Goal: Transaction & Acquisition: Purchase product/service

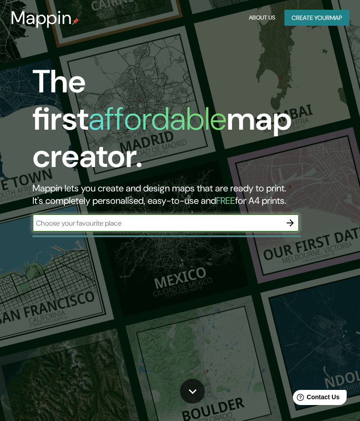
click at [54, 218] on input "text" at bounding box center [156, 223] width 249 height 10
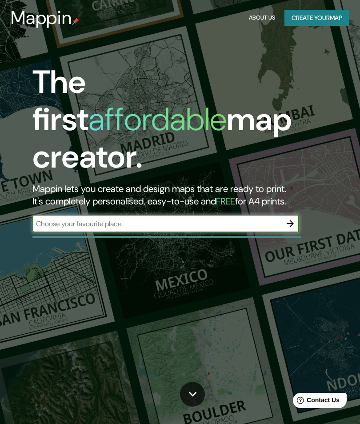
click at [49, 219] on input "text" at bounding box center [156, 224] width 249 height 10
paste input "Cl. 7 #45-185, Villavicencio, Meta"
type input "Cl. 7 #45-185, Villavicencio, Meta"
click at [285, 218] on icon "button" at bounding box center [290, 223] width 11 height 11
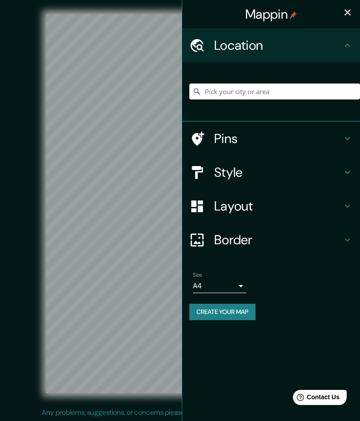
click at [256, 92] on input "Pick your city or area" at bounding box center [274, 92] width 171 height 16
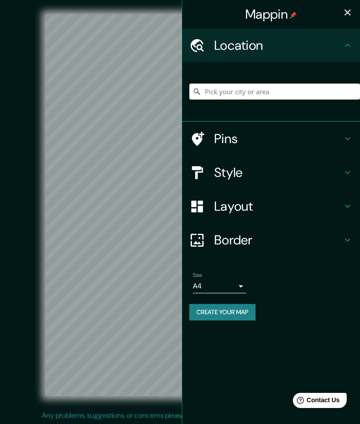
click at [278, 87] on input "Pick your city or area" at bounding box center [274, 92] width 171 height 16
paste input "Cl. 7 #45-185, Villavicencio, Meta"
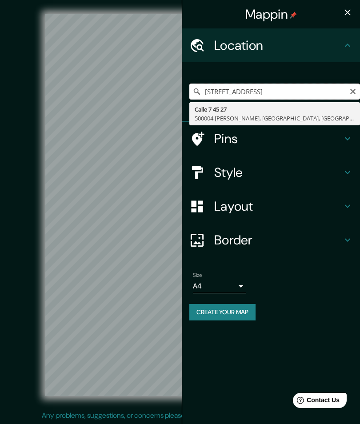
type input "Calle 7 45 27, 500004 Villavicencio, Meta, Colombia"
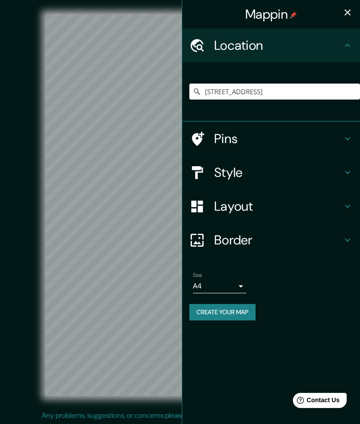
click at [25, 220] on div "© Mapbox © OpenStreetMap Improve this map" at bounding box center [180, 205] width 324 height 382
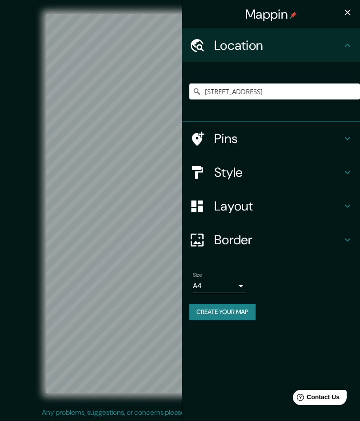
click at [223, 142] on h4 "Pins" at bounding box center [278, 139] width 128 height 16
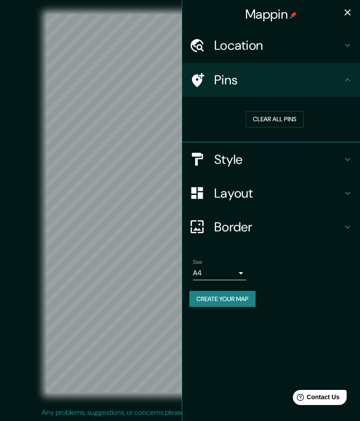
scroll to position [0, 0]
click at [269, 120] on button "Clear all pins" at bounding box center [275, 119] width 58 height 16
click at [341, 191] on h4 "Layout" at bounding box center [278, 193] width 128 height 16
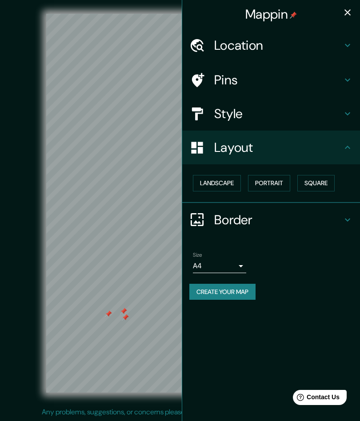
click at [345, 228] on div "Border" at bounding box center [271, 220] width 178 height 34
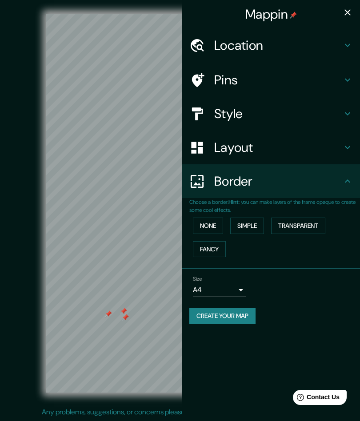
click at [340, 149] on h4 "Layout" at bounding box center [278, 148] width 128 height 16
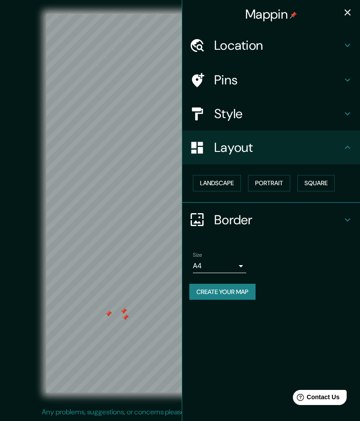
click at [230, 184] on button "Landscape" at bounding box center [217, 183] width 48 height 16
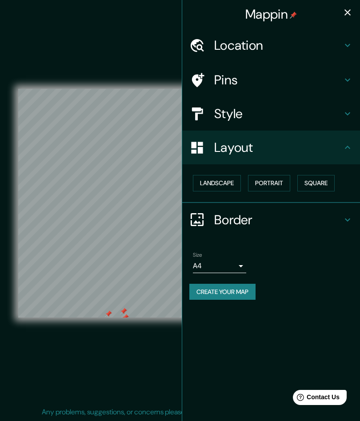
click at [279, 180] on button "Portrait" at bounding box center [269, 183] width 42 height 16
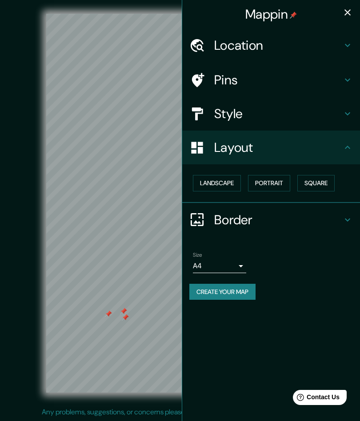
click at [317, 179] on button "Square" at bounding box center [315, 183] width 37 height 16
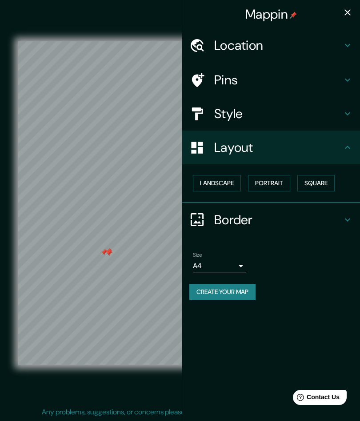
click at [338, 81] on h4 "Pins" at bounding box center [278, 80] width 128 height 16
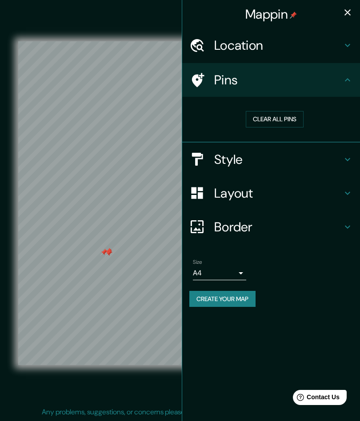
click at [282, 121] on button "Clear all pins" at bounding box center [275, 119] width 58 height 16
click at [239, 276] on body "Mappin Location Calle 7 45 27, 500004 Villavicencio, Meta, Colombia Calle 7 45 …" at bounding box center [180, 210] width 360 height 421
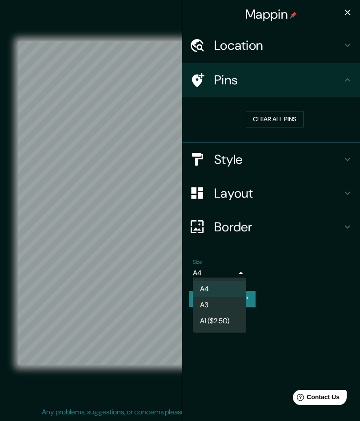
click at [230, 308] on li "A3" at bounding box center [219, 305] width 53 height 16
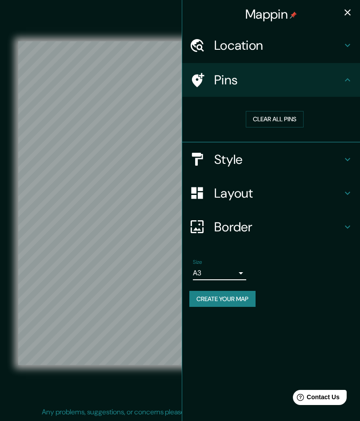
click at [238, 275] on body "Mappin Location Calle 7 45 27, 500004 Villavicencio, Meta, Colombia Calle 7 45 …" at bounding box center [180, 210] width 360 height 421
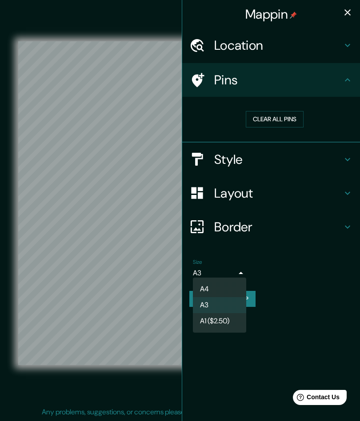
click at [231, 287] on li "A4" at bounding box center [219, 289] width 53 height 16
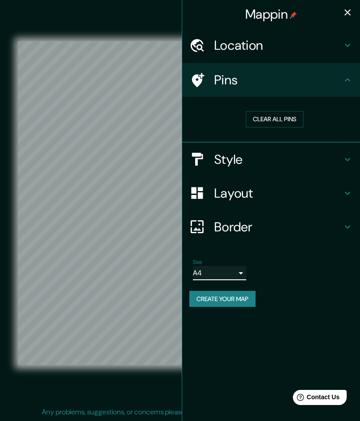
type input "single"
click at [344, 42] on icon at bounding box center [347, 45] width 11 height 11
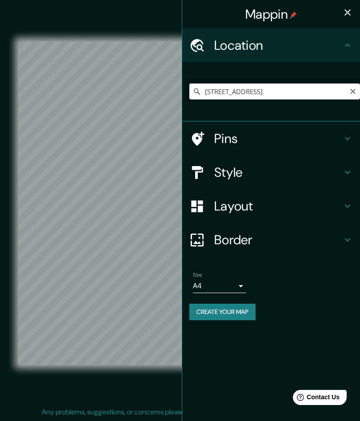
click at [343, 86] on input "Calle 7 45 27, 500004 Villavicencio, Meta, Colombia" at bounding box center [274, 92] width 171 height 16
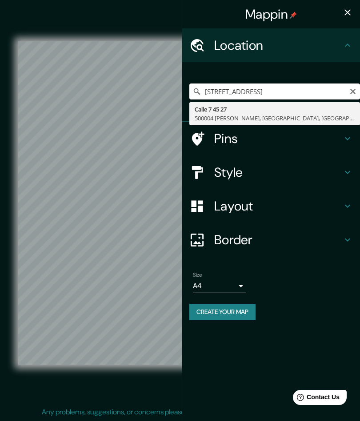
scroll to position [0, 0]
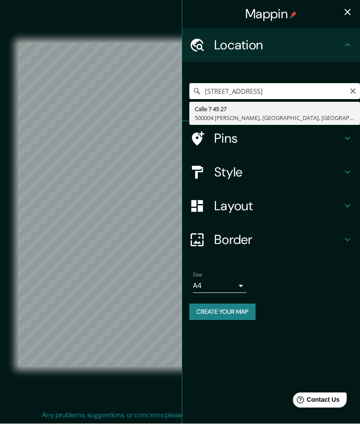
click at [351, 88] on icon "Clear" at bounding box center [352, 91] width 7 height 7
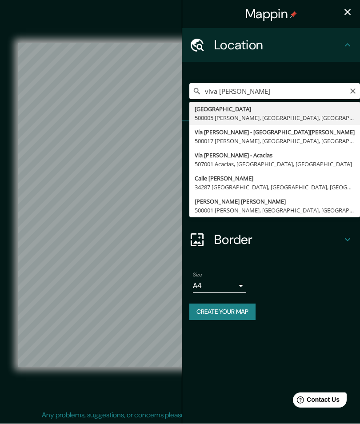
click at [208, 88] on input "viva Villavicencio" at bounding box center [274, 92] width 171 height 16
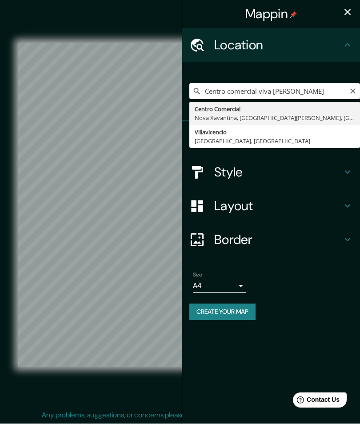
type input "[PERSON_NAME], [GEOGRAPHIC_DATA], [GEOGRAPHIC_DATA]"
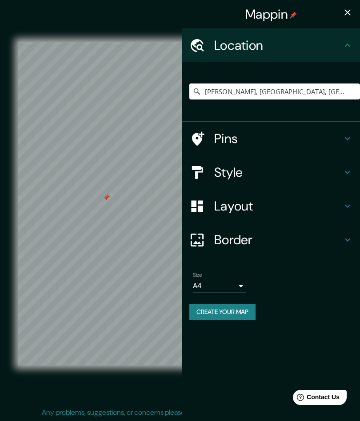
click at [258, 177] on h4 "Style" at bounding box center [278, 172] width 128 height 16
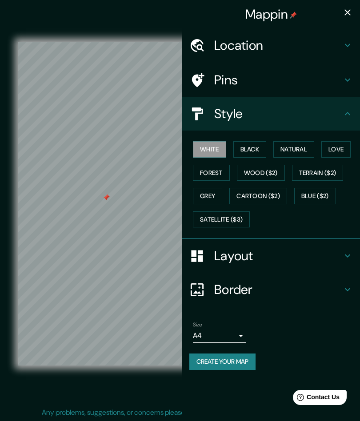
click at [335, 77] on h4 "Pins" at bounding box center [278, 80] width 128 height 16
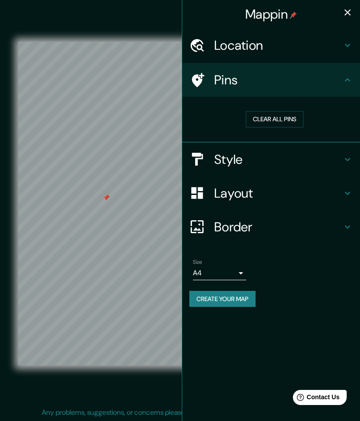
click at [295, 120] on button "Clear all pins" at bounding box center [275, 119] width 58 height 16
click at [264, 161] on h4 "Style" at bounding box center [278, 160] width 128 height 16
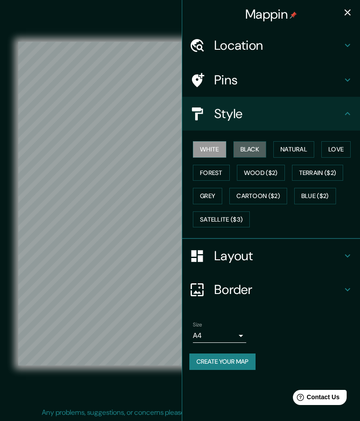
click at [252, 151] on button "Black" at bounding box center [249, 149] width 33 height 16
click at [288, 146] on button "Natural" at bounding box center [293, 149] width 41 height 16
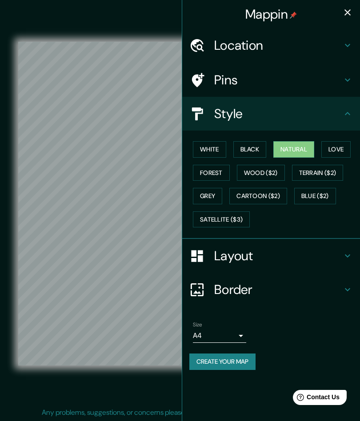
click at [330, 151] on button "Love" at bounding box center [335, 149] width 29 height 16
click at [216, 176] on button "Forest" at bounding box center [211, 173] width 37 height 16
click at [256, 169] on button "Wood ($2)" at bounding box center [261, 173] width 48 height 16
click at [312, 173] on button "Terrain ($2)" at bounding box center [318, 173] width 52 height 16
click at [216, 188] on button "Grey" at bounding box center [207, 196] width 29 height 16
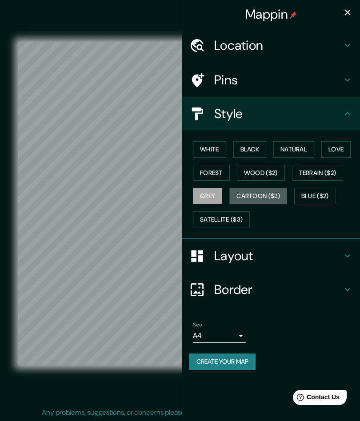
click at [267, 198] on button "Cartoon ($2)" at bounding box center [258, 196] width 58 height 16
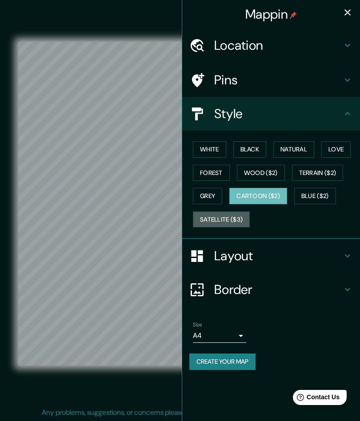
click at [233, 218] on button "Satellite ($3)" at bounding box center [221, 220] width 57 height 16
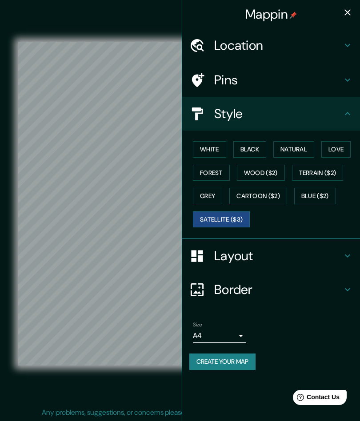
click at [261, 192] on button "Cartoon ($2)" at bounding box center [258, 196] width 58 height 16
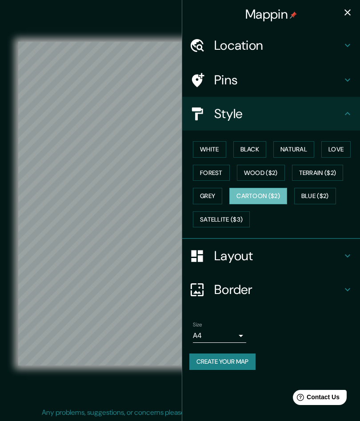
click at [322, 188] on button "Blue ($2)" at bounding box center [315, 196] width 42 height 16
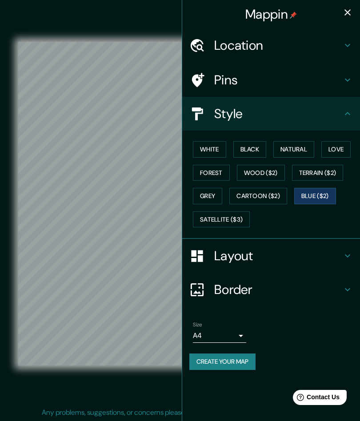
click at [282, 190] on button "Cartoon ($2)" at bounding box center [258, 196] width 58 height 16
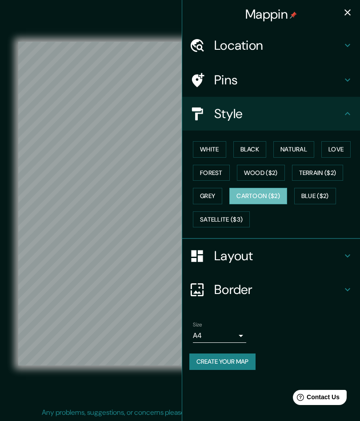
click at [230, 224] on button "Satellite ($3)" at bounding box center [221, 220] width 57 height 16
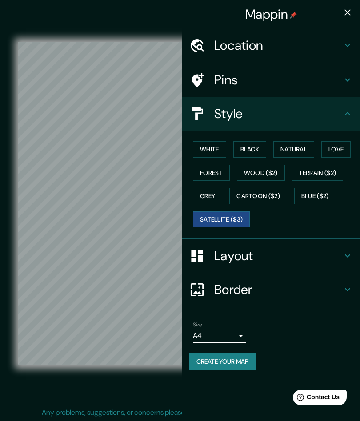
click at [315, 190] on button "Blue ($2)" at bounding box center [315, 196] width 42 height 16
click at [272, 196] on button "Cartoon ($2)" at bounding box center [258, 196] width 58 height 16
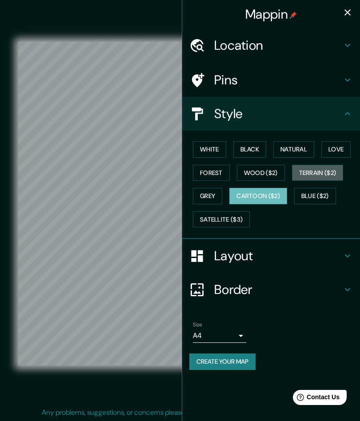
click at [322, 171] on button "Terrain ($2)" at bounding box center [318, 173] width 52 height 16
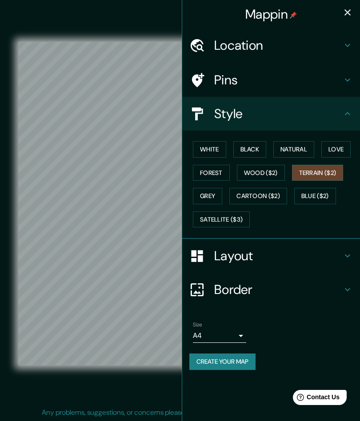
click at [251, 171] on button "Wood ($2)" at bounding box center [261, 173] width 48 height 16
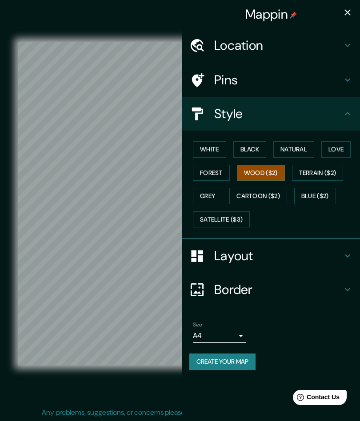
click at [288, 147] on button "Natural" at bounding box center [293, 149] width 41 height 16
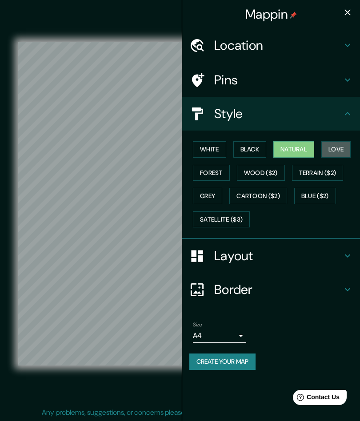
click at [326, 143] on button "Love" at bounding box center [335, 149] width 29 height 16
click at [277, 191] on button "Cartoon ($2)" at bounding box center [258, 196] width 58 height 16
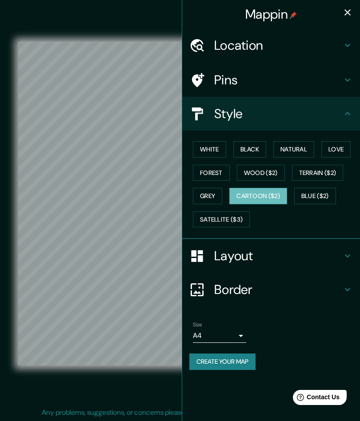
click at [296, 256] on h4 "Layout" at bounding box center [278, 256] width 128 height 16
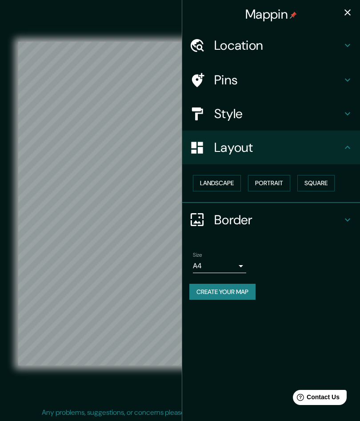
click at [225, 186] on button "Landscape" at bounding box center [217, 183] width 48 height 16
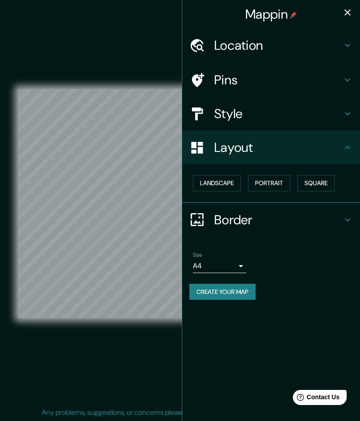
click at [271, 182] on button "Portrait" at bounding box center [269, 183] width 42 height 16
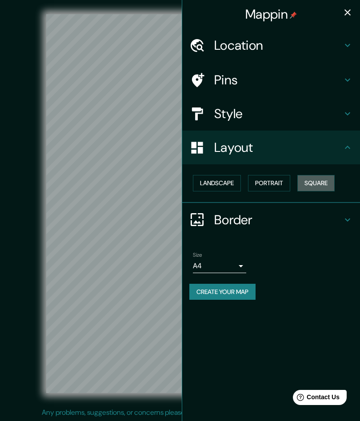
click at [308, 182] on button "Square" at bounding box center [315, 183] width 37 height 16
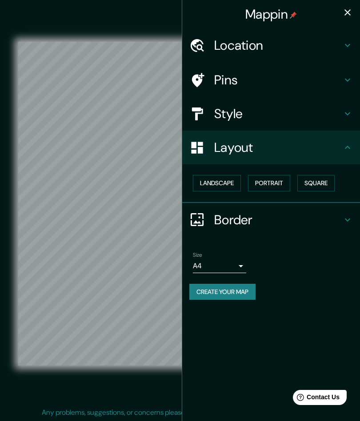
click at [268, 183] on button "Portrait" at bounding box center [269, 183] width 42 height 16
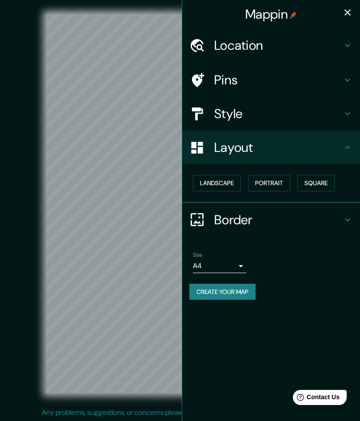
click at [228, 221] on h4 "Border" at bounding box center [278, 220] width 128 height 16
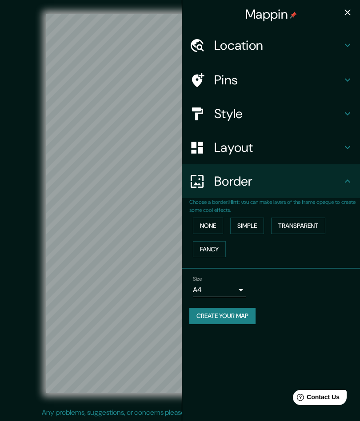
click at [251, 180] on h4 "Border" at bounding box center [278, 181] width 128 height 16
click at [294, 150] on h4 "Layout" at bounding box center [278, 148] width 128 height 16
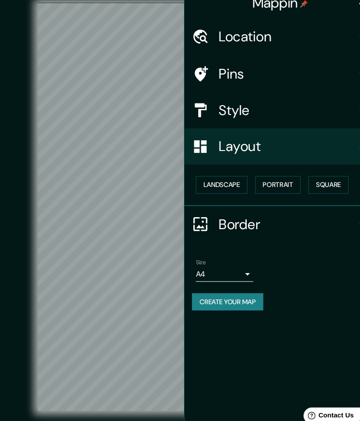
click at [230, 284] on button "Create your map" at bounding box center [222, 292] width 66 height 16
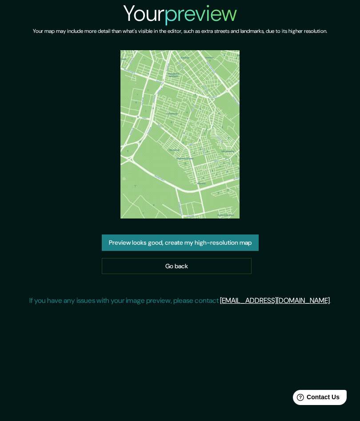
click at [223, 268] on link "Go back" at bounding box center [177, 266] width 150 height 16
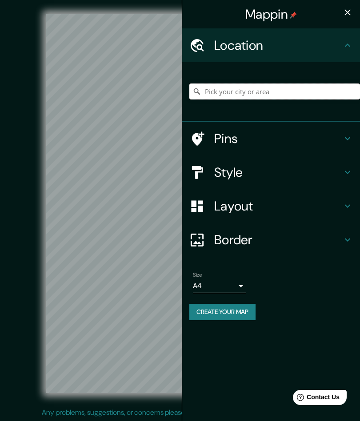
click at [286, 89] on input "Pick your city or area" at bounding box center [274, 92] width 171 height 16
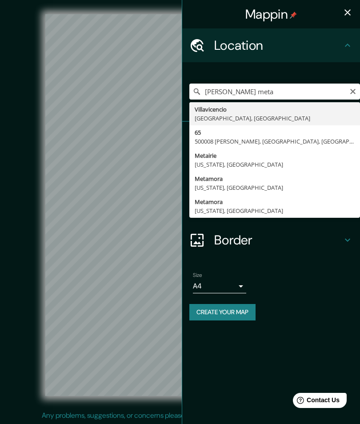
type input "[PERSON_NAME], [GEOGRAPHIC_DATA], [GEOGRAPHIC_DATA]"
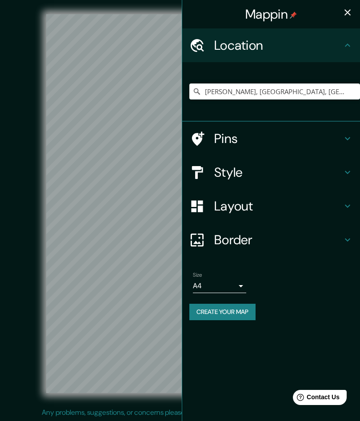
click at [333, 164] on h4 "Style" at bounding box center [278, 172] width 128 height 16
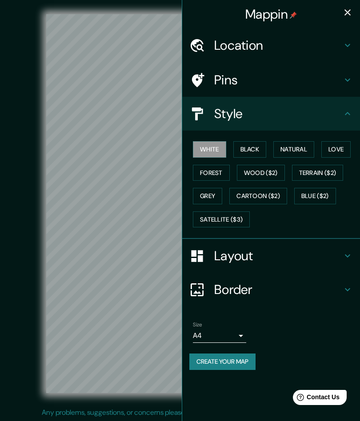
click at [268, 192] on button "Cartoon ($2)" at bounding box center [258, 196] width 58 height 16
click at [307, 250] on h4 "Layout" at bounding box center [278, 256] width 128 height 16
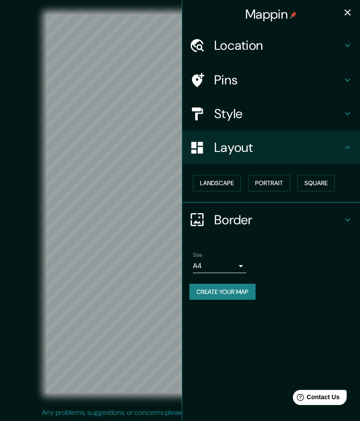
click at [286, 186] on button "Portrait" at bounding box center [269, 183] width 42 height 16
click at [277, 188] on button "Portrait" at bounding box center [269, 183] width 42 height 16
click at [274, 219] on h4 "Border" at bounding box center [278, 220] width 128 height 16
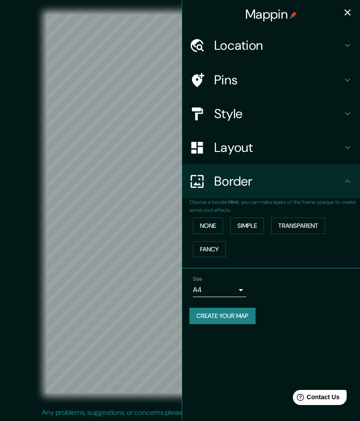
click at [261, 227] on button "Simple" at bounding box center [247, 226] width 34 height 16
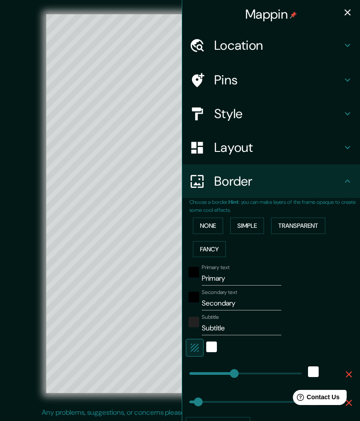
click at [222, 250] on button "Fancy" at bounding box center [209, 249] width 33 height 16
click at [308, 221] on button "Transparent" at bounding box center [298, 226] width 54 height 16
click at [217, 228] on button "None" at bounding box center [208, 226] width 30 height 16
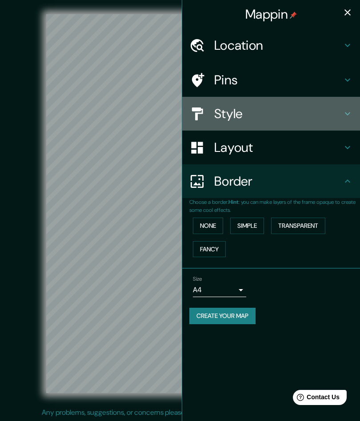
click at [344, 114] on icon at bounding box center [347, 113] width 11 height 11
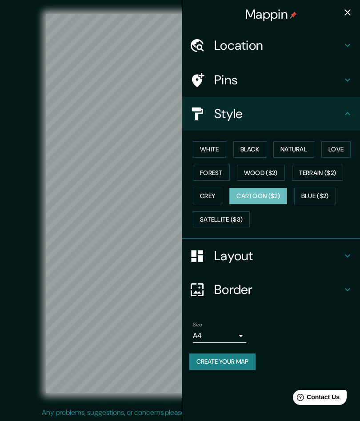
click at [234, 333] on body "Mappin Location Villavicencio, Meta, Colombia Pins Style White Black Natural Lo…" at bounding box center [180, 210] width 360 height 421
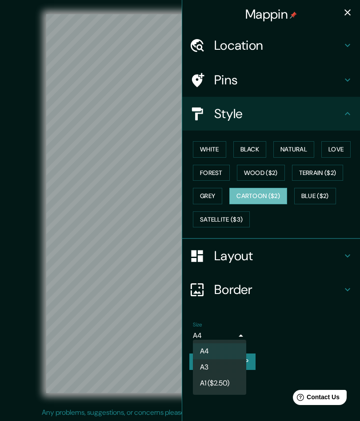
click at [227, 368] on li "A3" at bounding box center [219, 368] width 53 height 16
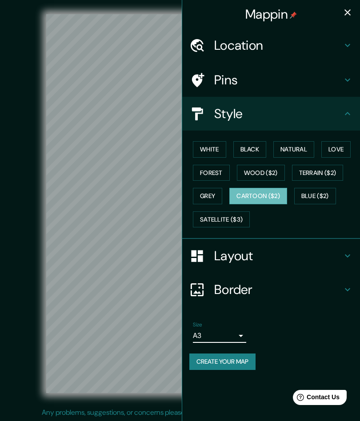
click at [233, 340] on body "Mappin Location Villavicencio, Meta, Colombia Pins Style White Black Natural Lo…" at bounding box center [180, 210] width 360 height 421
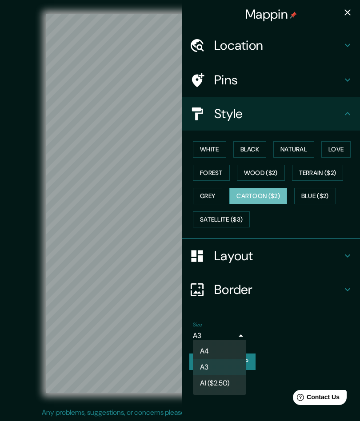
click at [228, 355] on li "A4" at bounding box center [219, 352] width 53 height 16
type input "single"
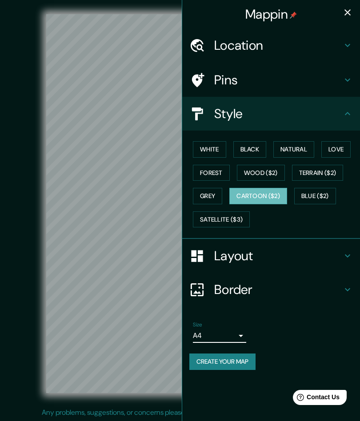
click at [238, 359] on button "Create your map" at bounding box center [222, 362] width 66 height 16
click at [240, 364] on div "Create your map" at bounding box center [271, 362] width 164 height 16
click at [248, 364] on button "Create your map" at bounding box center [222, 362] width 66 height 16
click at [331, 75] on h4 "Pins" at bounding box center [278, 80] width 128 height 16
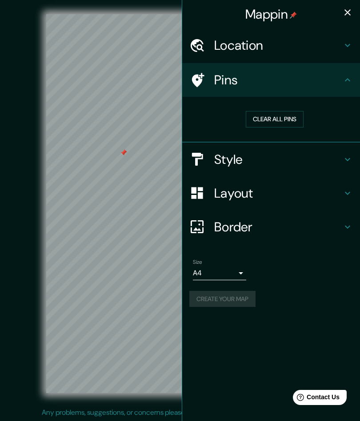
click at [272, 118] on button "Clear all pins" at bounding box center [275, 119] width 58 height 16
click at [237, 304] on button "Create your map" at bounding box center [222, 299] width 66 height 16
click at [270, 123] on button "Clear all pins" at bounding box center [275, 119] width 58 height 16
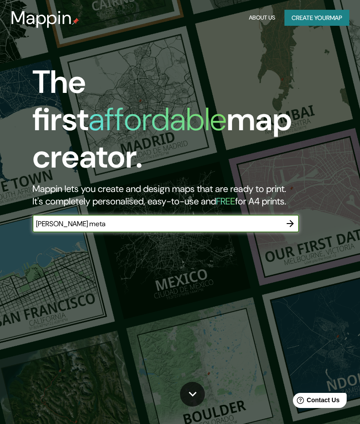
type input "[PERSON_NAME] meta"
click at [294, 174] on div "The first affordable map creator. Mappin lets you create and design maps that a…" at bounding box center [176, 153] width 324 height 178
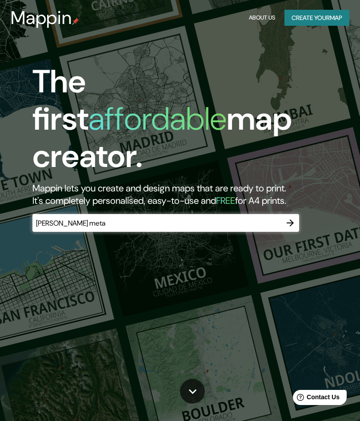
click at [284, 214] on button "button" at bounding box center [290, 223] width 18 height 18
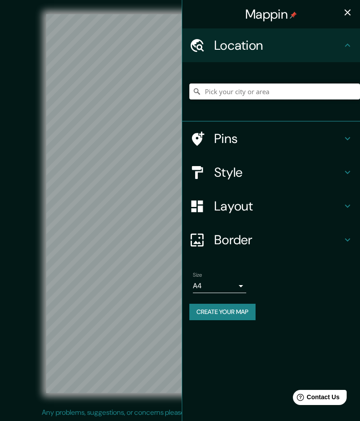
click at [284, 88] on input "Pick your city or area" at bounding box center [274, 92] width 171 height 16
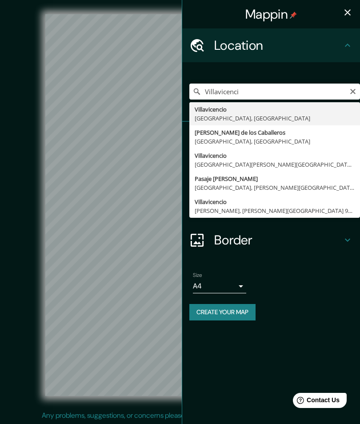
type input "[PERSON_NAME], [GEOGRAPHIC_DATA], [GEOGRAPHIC_DATA]"
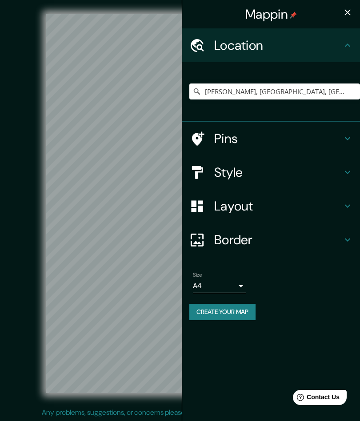
click at [325, 165] on h4 "Style" at bounding box center [278, 172] width 128 height 16
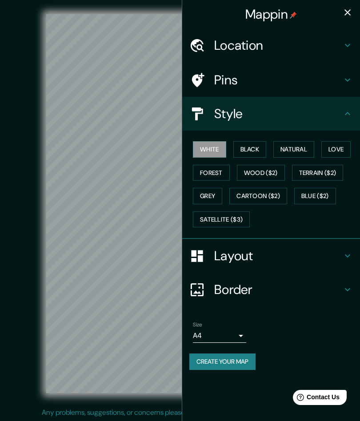
click at [265, 188] on button "Cartoon ($2)" at bounding box center [258, 196] width 58 height 16
click at [328, 257] on h4 "Layout" at bounding box center [278, 256] width 128 height 16
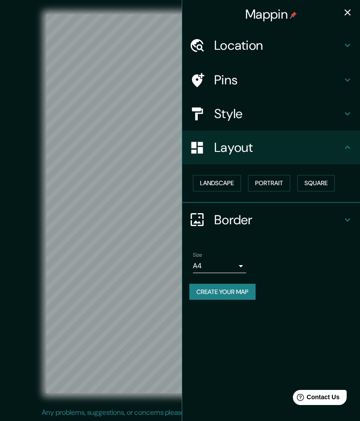
click at [244, 221] on h4 "Border" at bounding box center [278, 220] width 128 height 16
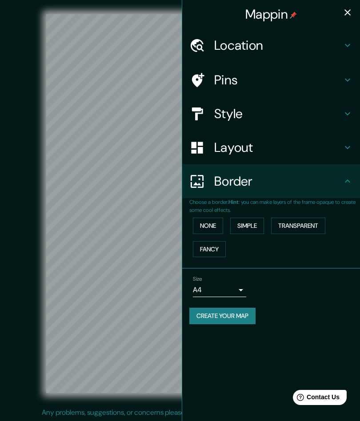
click at [299, 154] on div "Layout" at bounding box center [271, 148] width 178 height 34
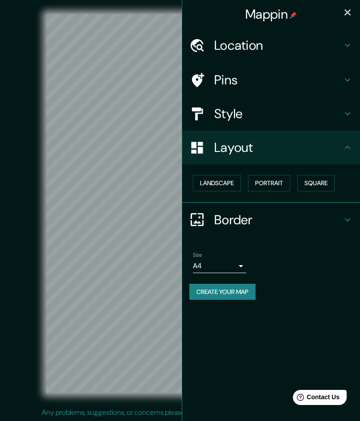
click at [276, 182] on button "Portrait" at bounding box center [269, 183] width 42 height 16
click at [244, 295] on button "Create your map" at bounding box center [222, 292] width 66 height 16
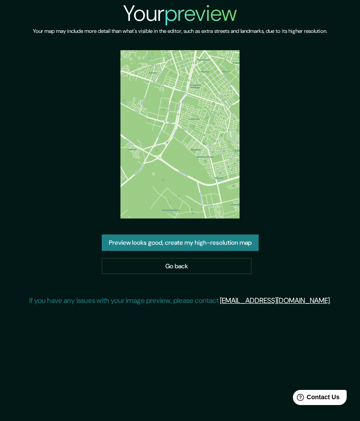
click at [249, 245] on button "Preview looks good, create my high-resolution map" at bounding box center [180, 243] width 157 height 16
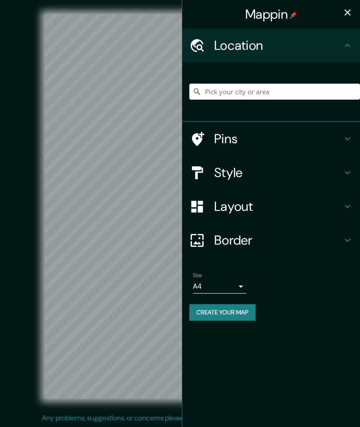
click at [316, 168] on h4 "Style" at bounding box center [278, 172] width 128 height 16
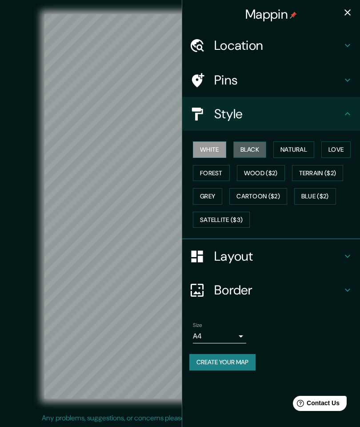
click at [247, 148] on button "Black" at bounding box center [249, 149] width 33 height 16
click at [285, 152] on button "Natural" at bounding box center [293, 149] width 41 height 16
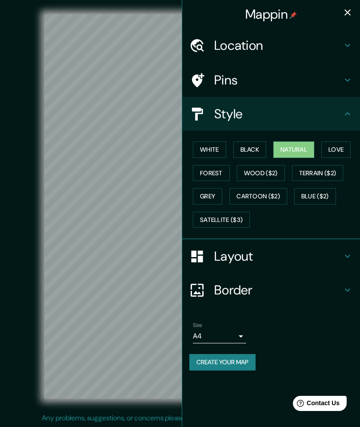
click at [331, 151] on button "Love" at bounding box center [335, 149] width 29 height 16
click at [297, 148] on button "Natural" at bounding box center [293, 149] width 41 height 16
click at [321, 45] on h4 "Location" at bounding box center [278, 45] width 128 height 16
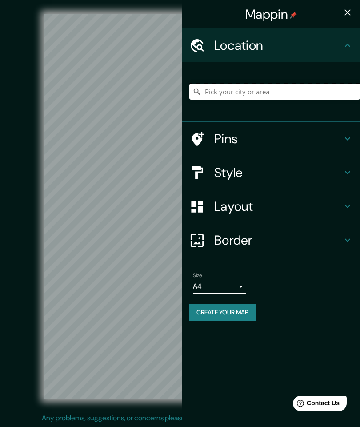
click at [281, 90] on input "Pick your city or area" at bounding box center [274, 92] width 171 height 16
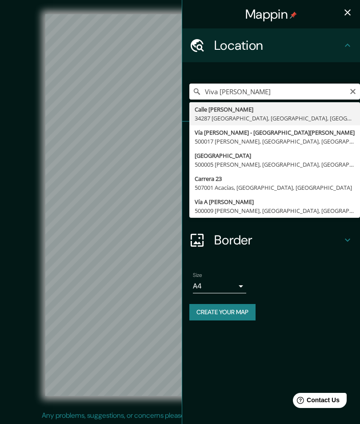
click at [207, 88] on input "Viva [PERSON_NAME]" at bounding box center [274, 92] width 171 height 16
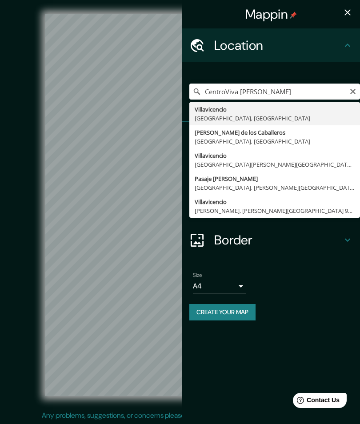
type input "[PERSON_NAME], [GEOGRAPHIC_DATA], [GEOGRAPHIC_DATA]"
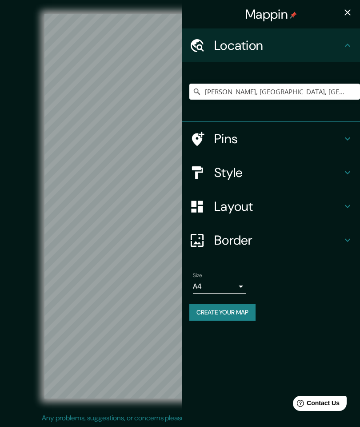
click at [286, 148] on div "Pins" at bounding box center [271, 139] width 178 height 34
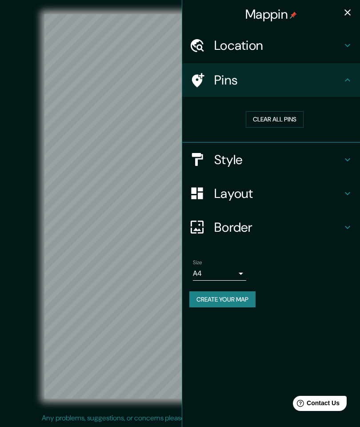
click at [276, 168] on div "Style" at bounding box center [271, 160] width 178 height 34
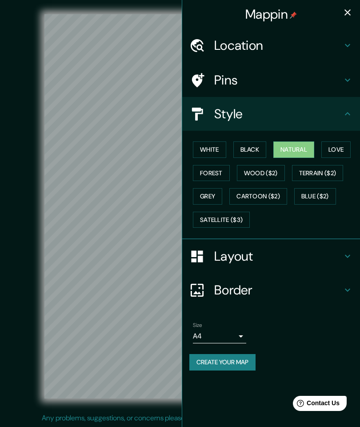
click at [340, 148] on button "Love" at bounding box center [335, 149] width 29 height 16
click at [224, 175] on button "Forest" at bounding box center [211, 173] width 37 height 16
click at [254, 171] on button "Wood ($2)" at bounding box center [261, 173] width 48 height 16
click at [326, 173] on button "Terrain ($2)" at bounding box center [318, 173] width 52 height 16
click at [211, 197] on button "Grey" at bounding box center [207, 196] width 29 height 16
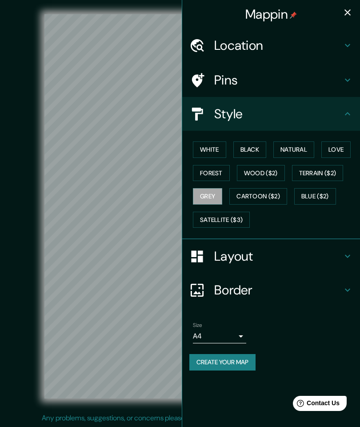
click at [264, 193] on button "Cartoon ($2)" at bounding box center [258, 196] width 58 height 16
click at [316, 195] on button "Blue ($2)" at bounding box center [315, 196] width 42 height 16
click at [225, 219] on button "Satellite ($3)" at bounding box center [221, 220] width 57 height 16
